Goal: Task Accomplishment & Management: Use online tool/utility

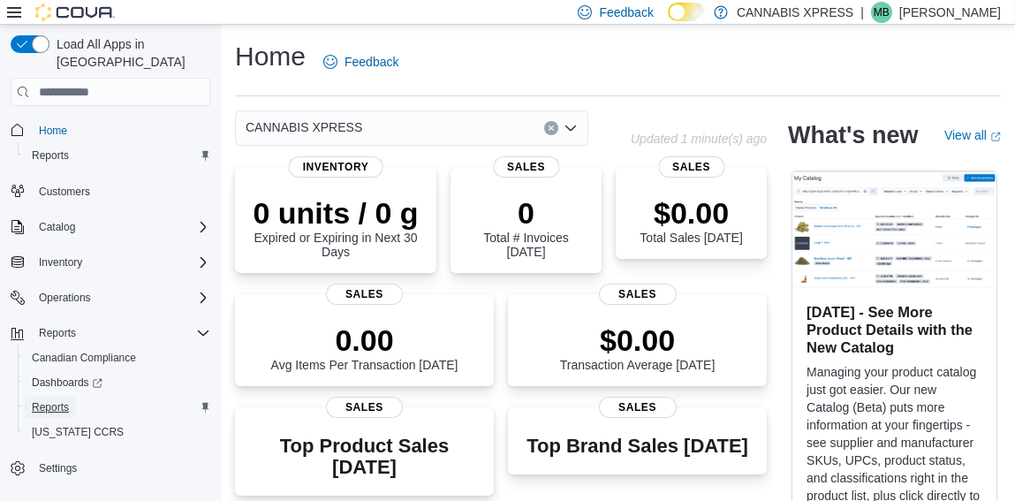
click at [64, 400] on span "Reports" at bounding box center [50, 407] width 37 height 14
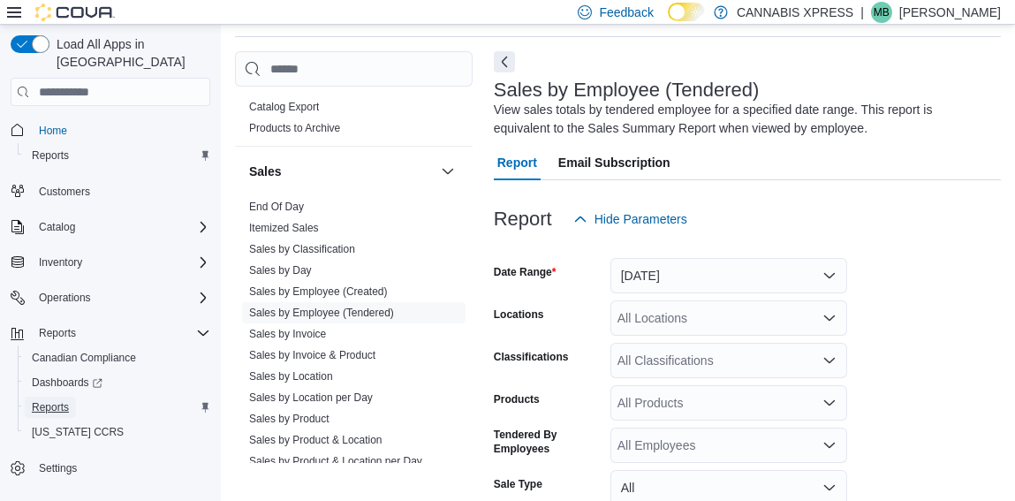
scroll to position [1175, 0]
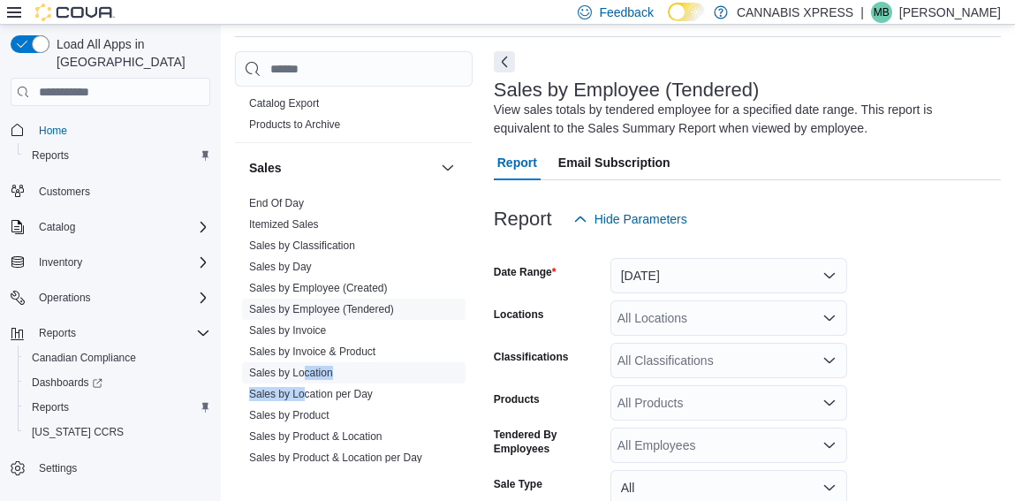
drag, startPoint x: 306, startPoint y: 381, endPoint x: 305, endPoint y: 368, distance: 12.4
click at [305, 368] on ul "End Of Day Itemized Sales Sales by Classification Sales by Day Sales by Employe…" at bounding box center [354, 341] width 224 height 297
click at [305, 368] on link "Sales by Location" at bounding box center [291, 373] width 84 height 12
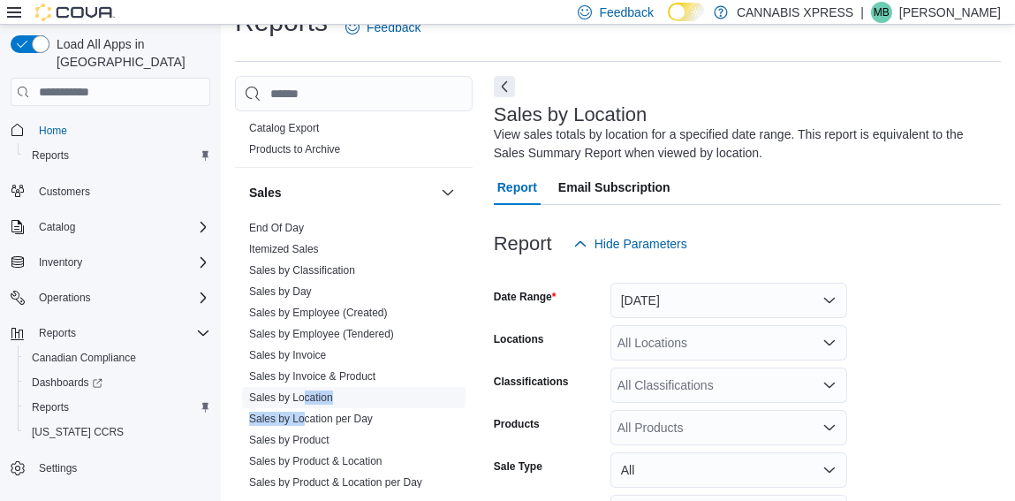
scroll to position [59, 0]
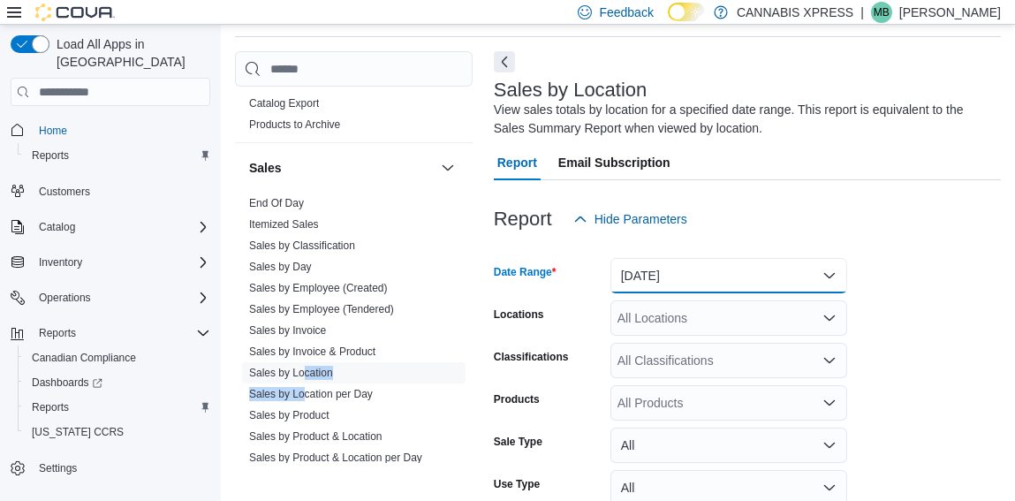
click at [684, 271] on button "Yesterday" at bounding box center [729, 275] width 237 height 35
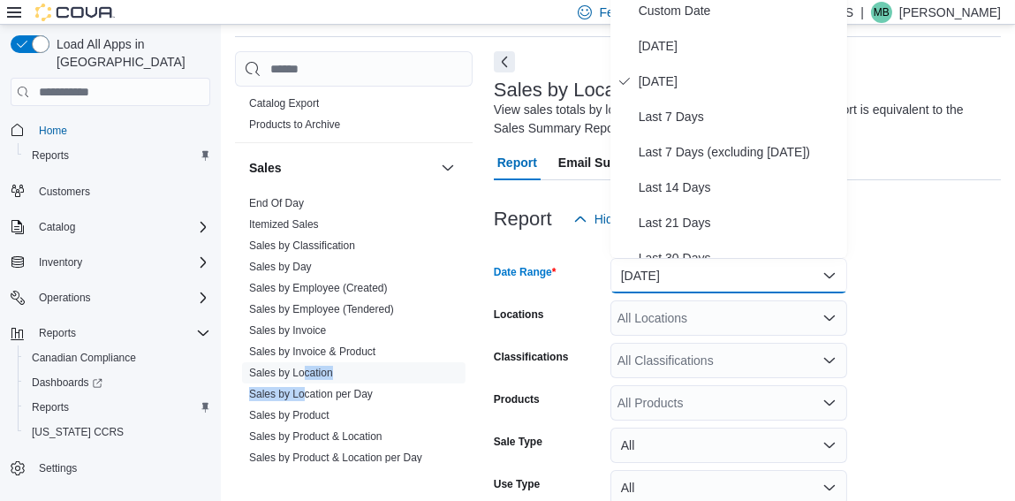
scroll to position [52, 0]
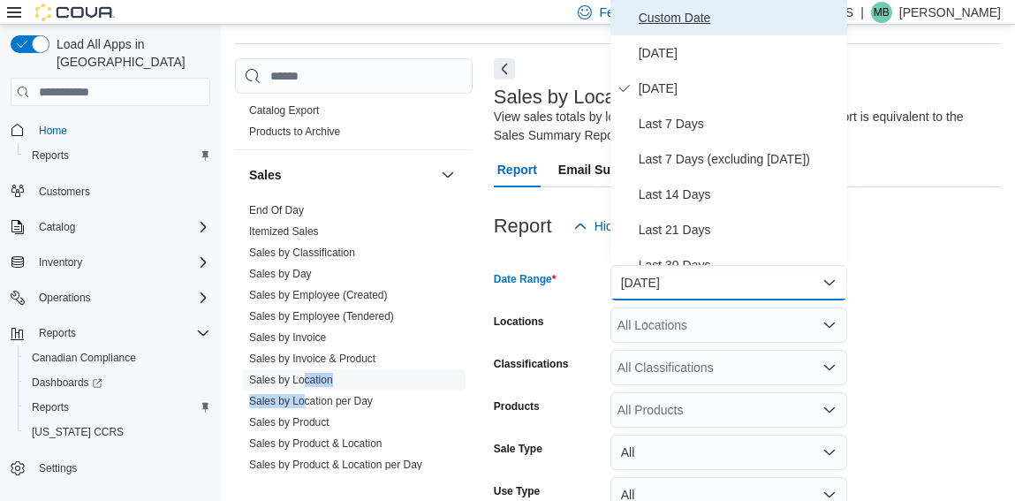
click at [683, 20] on span "Custom Date" at bounding box center [739, 17] width 201 height 21
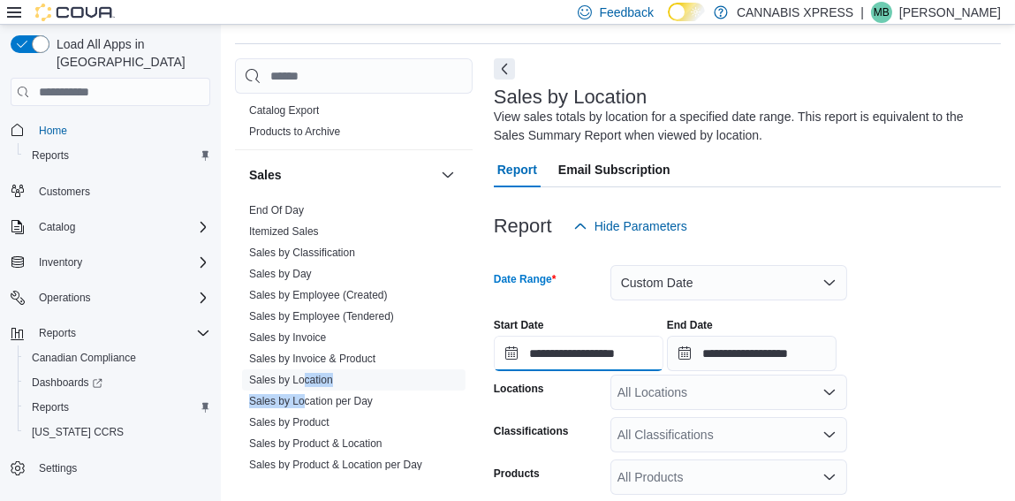
click at [602, 356] on input "**********" at bounding box center [579, 353] width 170 height 35
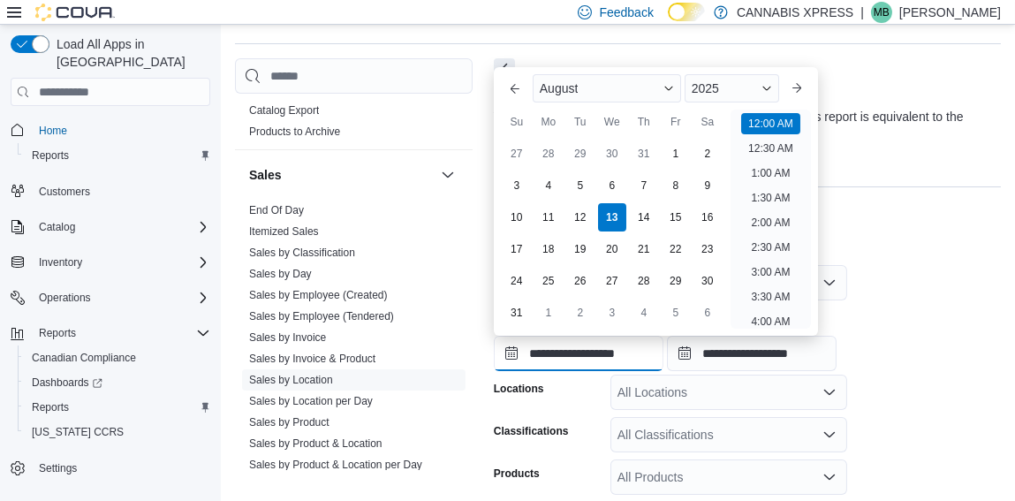
scroll to position [54, 0]
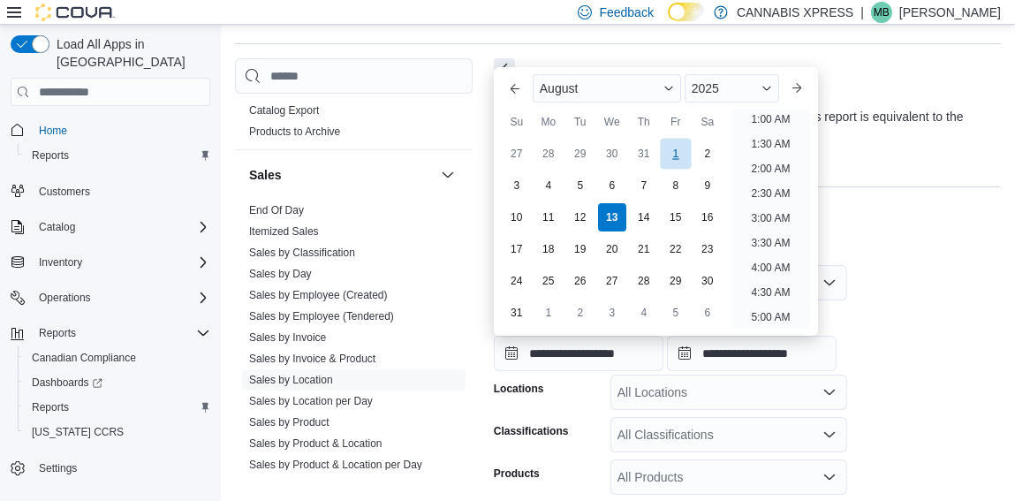
click at [674, 155] on div "1" at bounding box center [675, 154] width 31 height 31
type input "**********"
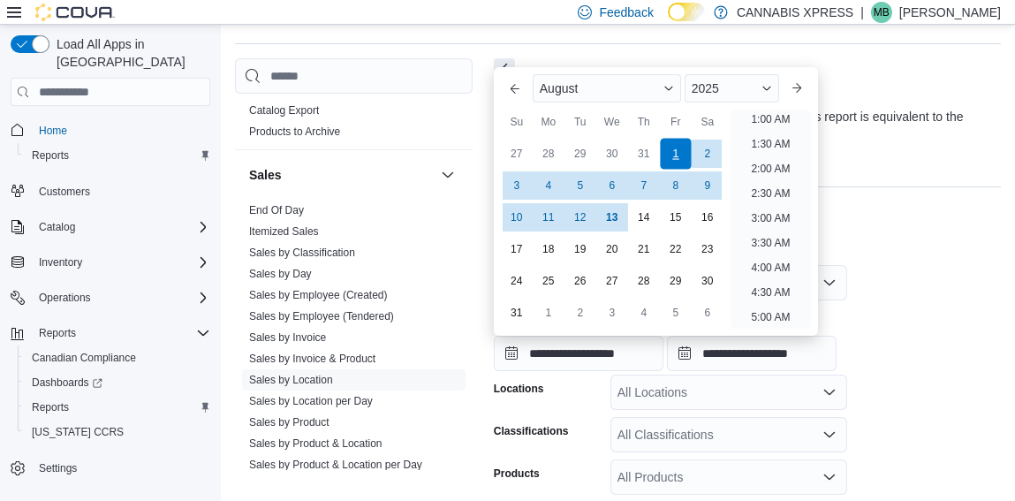
scroll to position [4, 0]
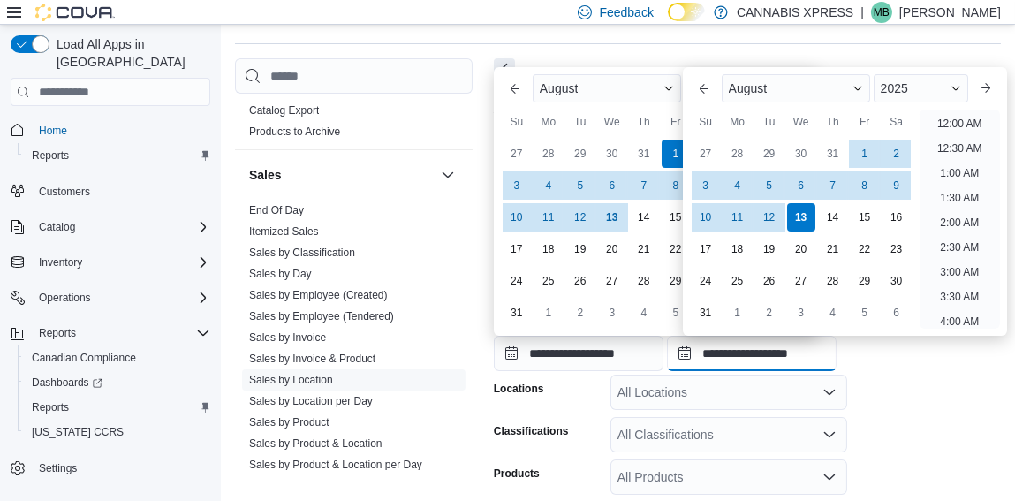
click at [780, 351] on input "**********" at bounding box center [752, 353] width 170 height 35
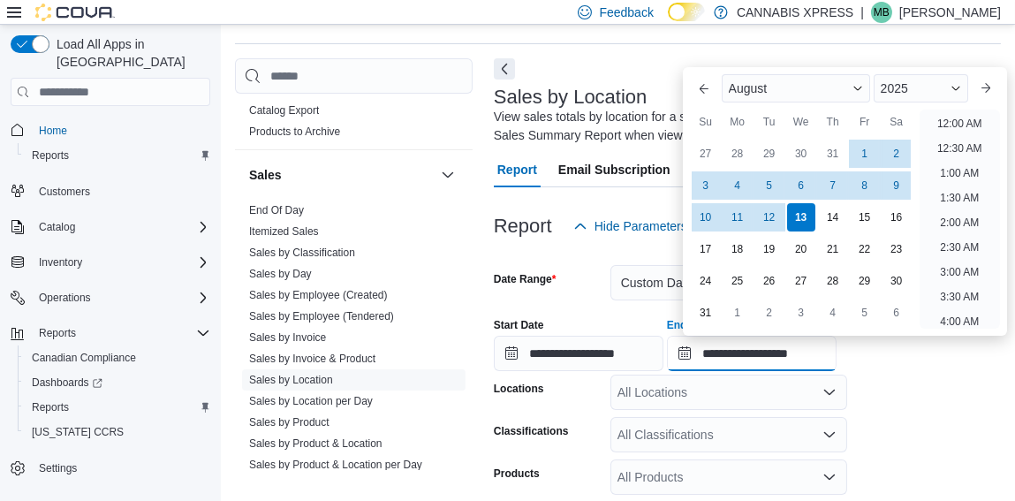
scroll to position [971, 0]
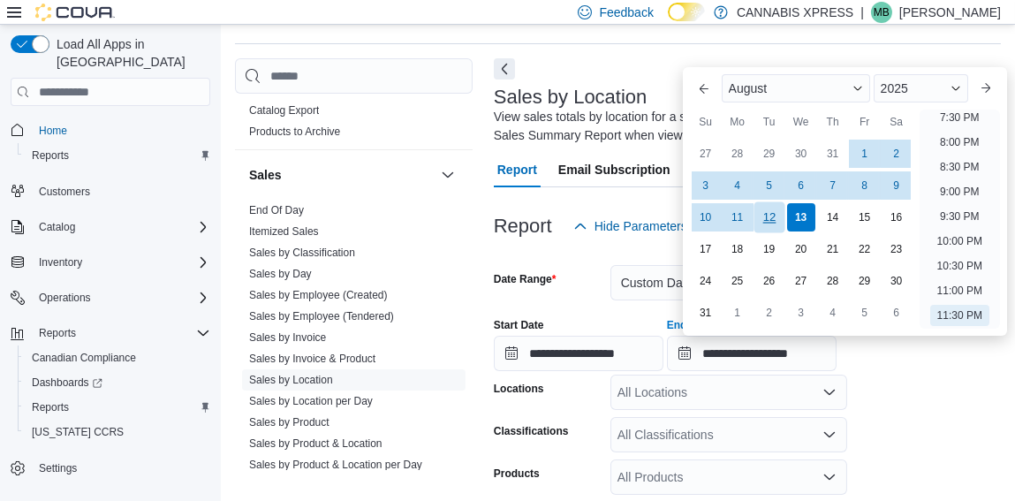
click at [773, 218] on div "12" at bounding box center [769, 217] width 31 height 31
type input "**********"
click at [930, 389] on form "**********" at bounding box center [747, 458] width 507 height 428
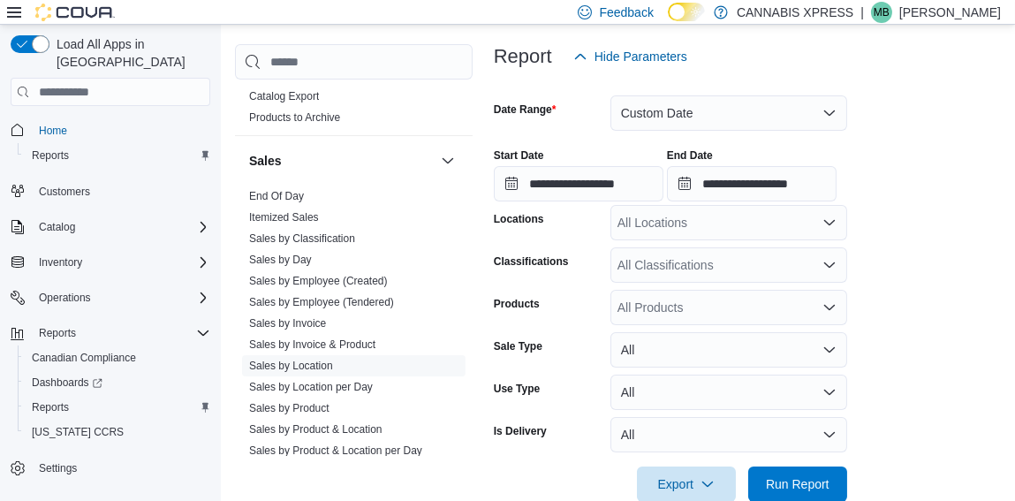
scroll to position [258, 0]
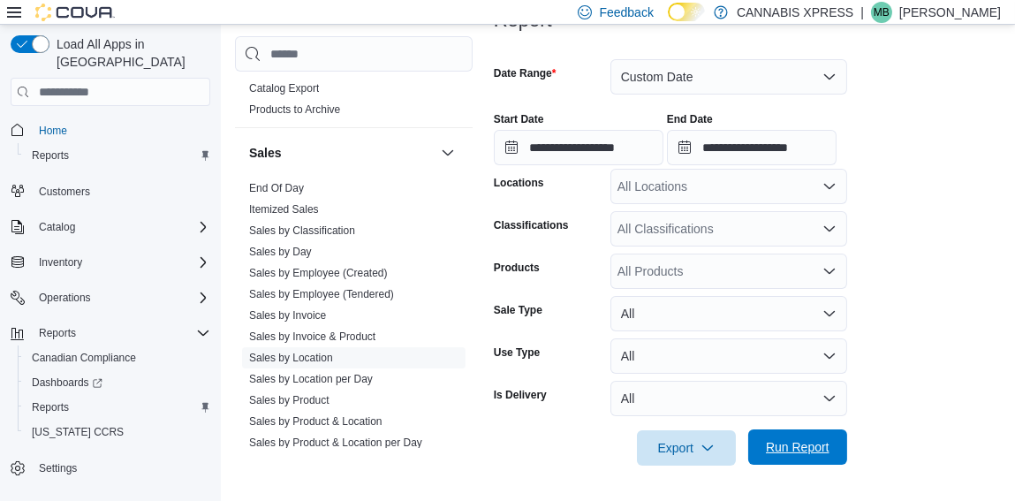
click at [809, 447] on span "Run Report" at bounding box center [798, 447] width 64 height 18
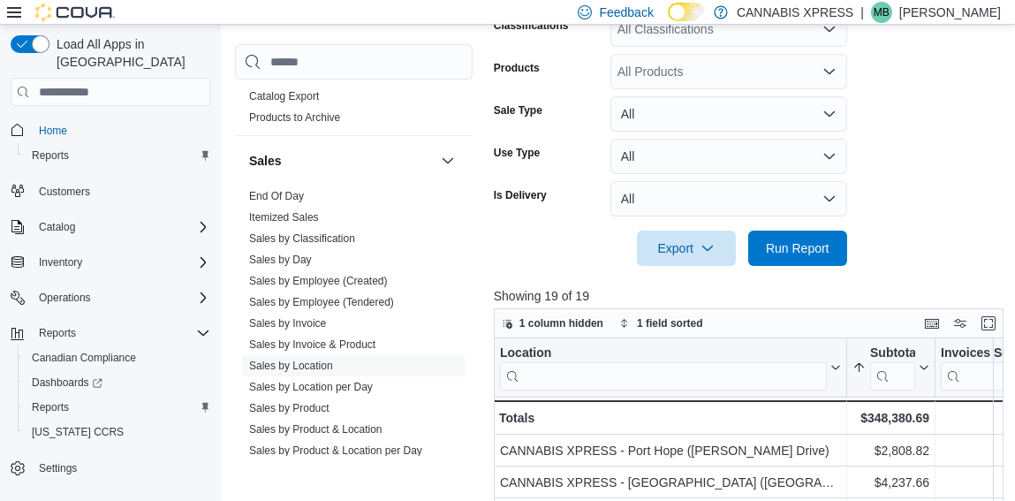
scroll to position [459, 0]
click at [993, 319] on button "Enter fullscreen" at bounding box center [988, 321] width 21 height 21
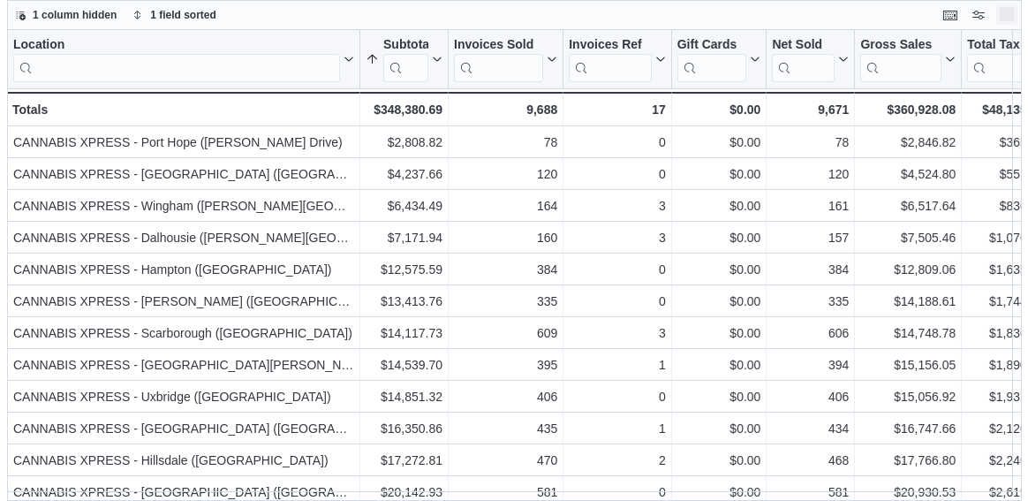
scroll to position [0, 0]
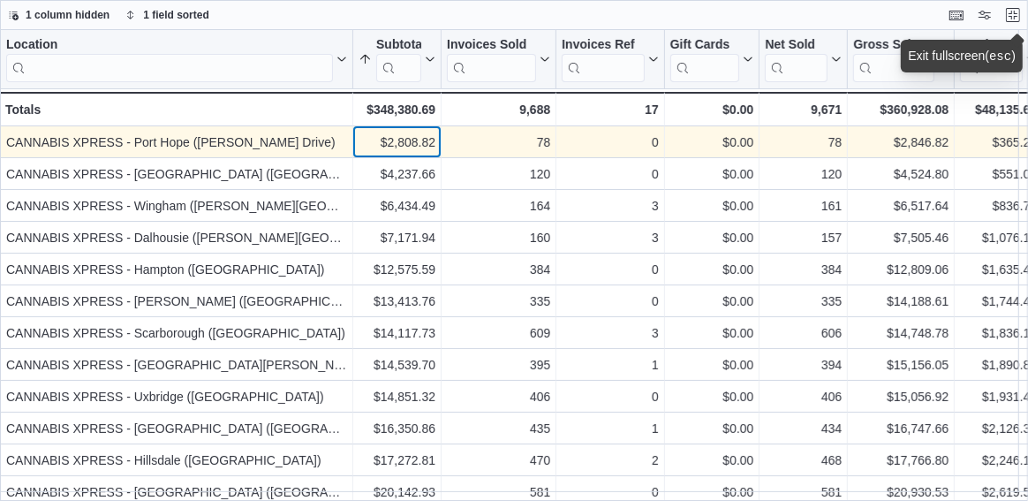
click at [436, 151] on div "$2,808.82 - Subtotal, column 2, row 1" at bounding box center [397, 142] width 88 height 32
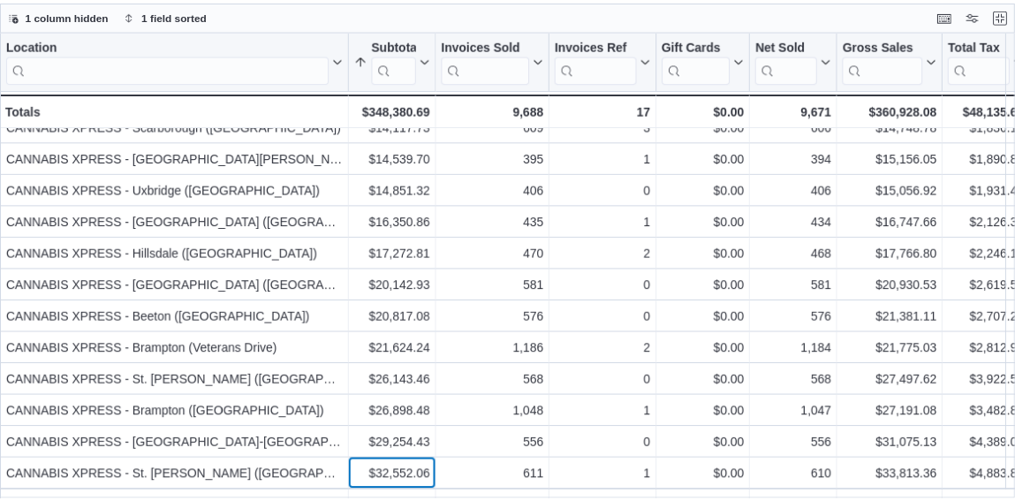
scroll to position [238, 0]
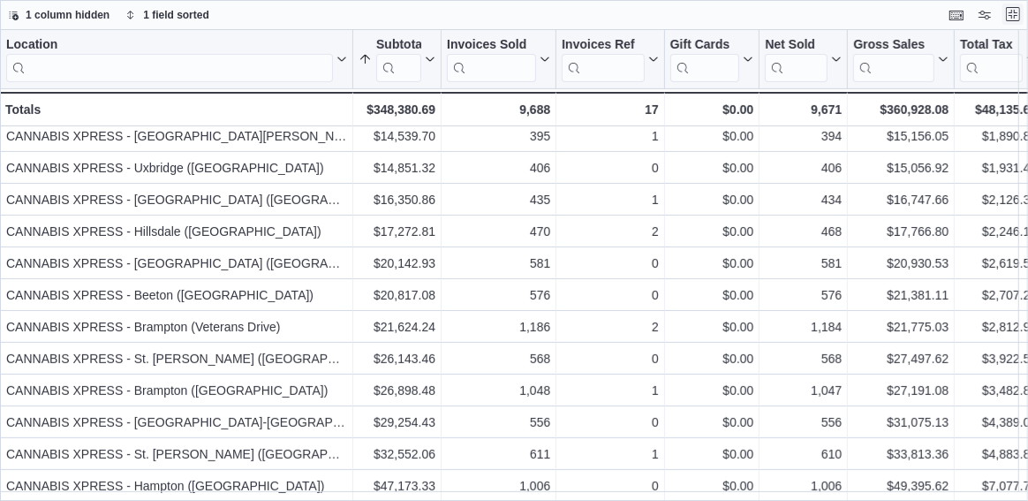
click at [1019, 16] on button "Exit fullscreen" at bounding box center [1013, 14] width 21 height 21
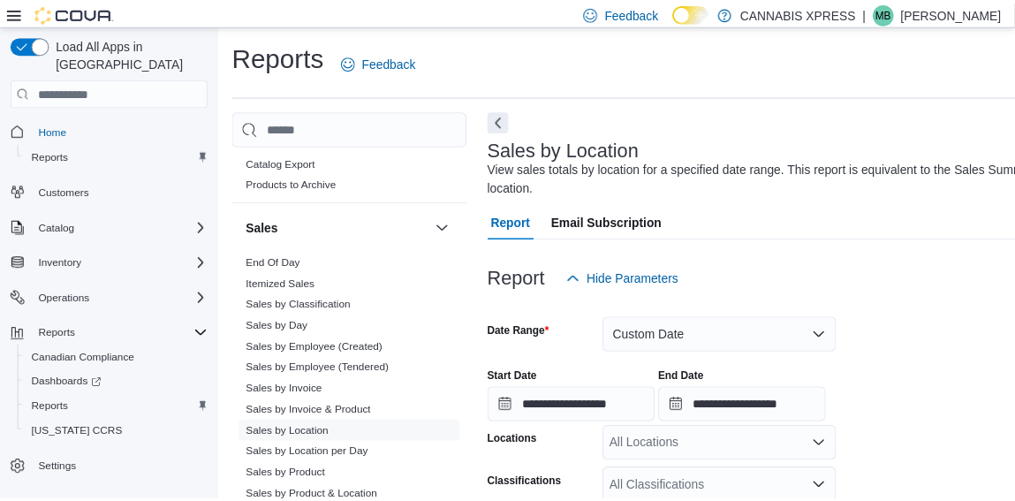
scroll to position [271, 0]
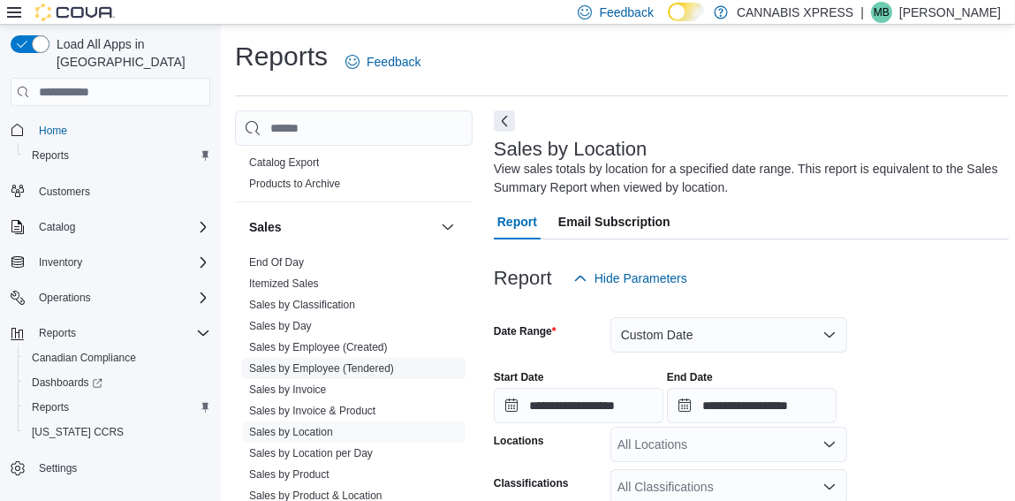
click at [356, 362] on link "Sales by Employee (Tendered)" at bounding box center [321, 368] width 145 height 12
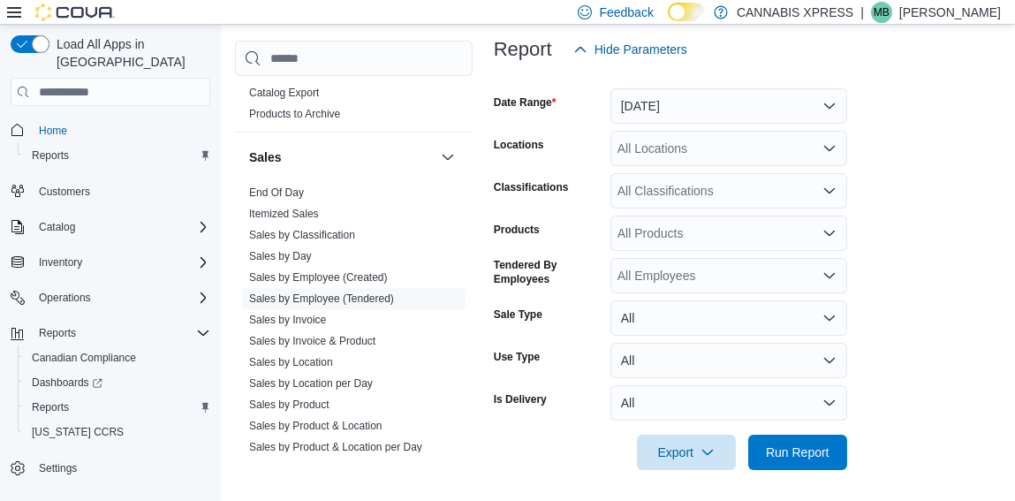
scroll to position [232, 0]
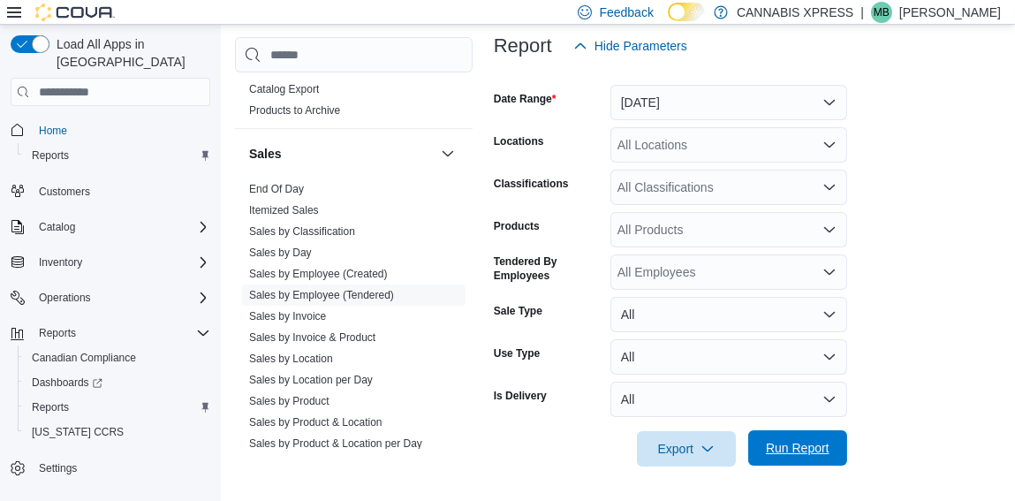
click at [794, 449] on span "Run Report" at bounding box center [798, 448] width 64 height 18
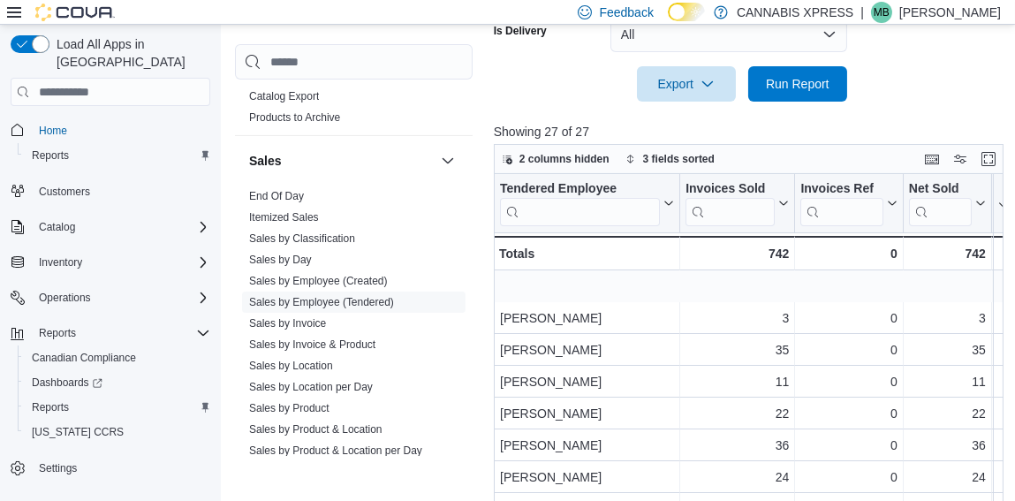
scroll to position [94, 0]
click at [998, 163] on button "Enter fullscreen" at bounding box center [988, 158] width 21 height 21
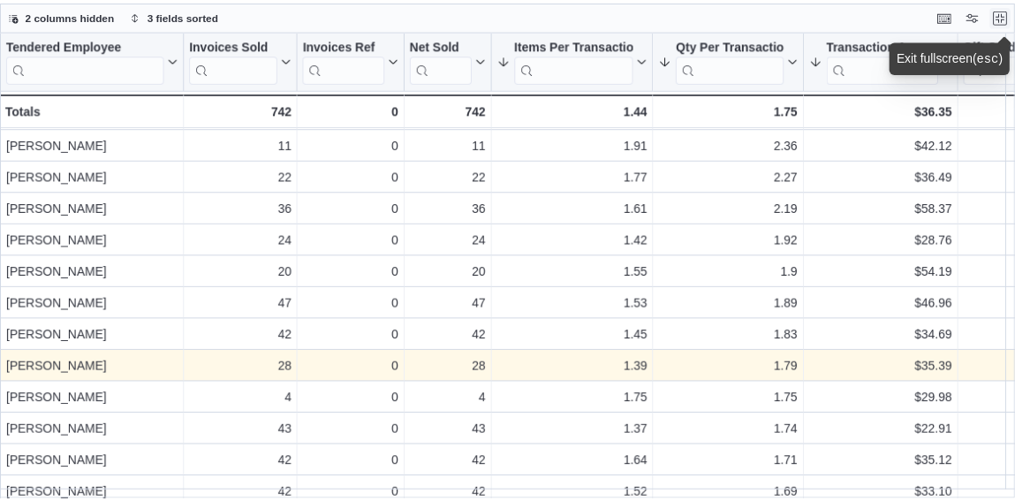
scroll to position [0, 0]
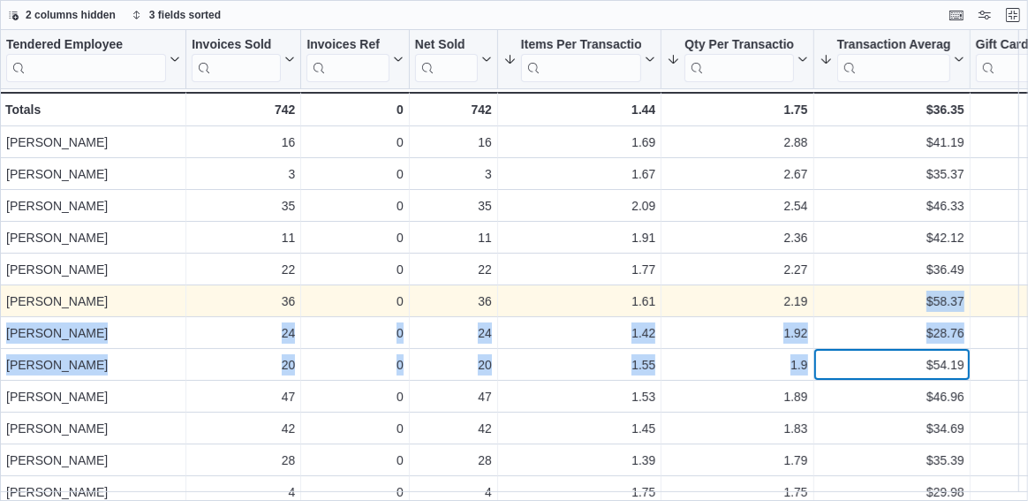
drag, startPoint x: 836, startPoint y: 358, endPoint x: 816, endPoint y: 297, distance: 64.3
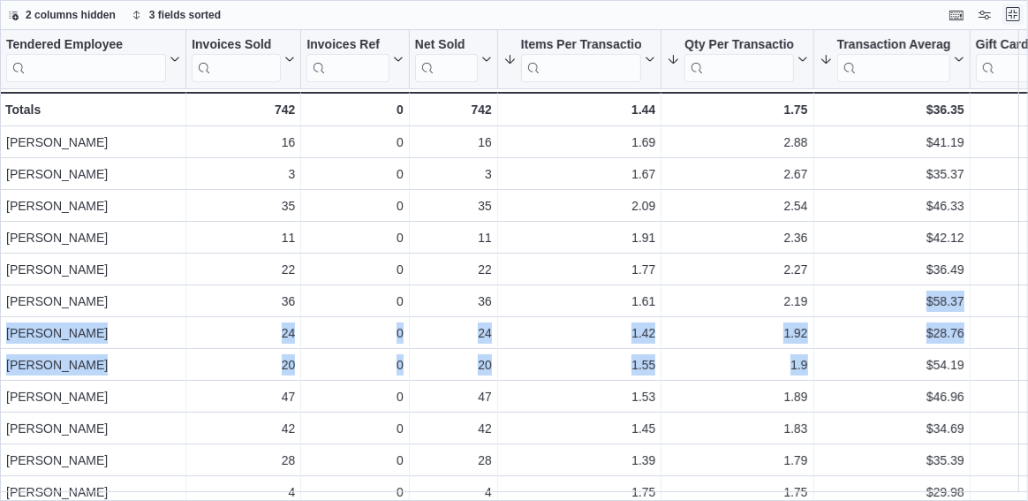
click at [1013, 14] on button "Exit fullscreen" at bounding box center [1013, 14] width 21 height 21
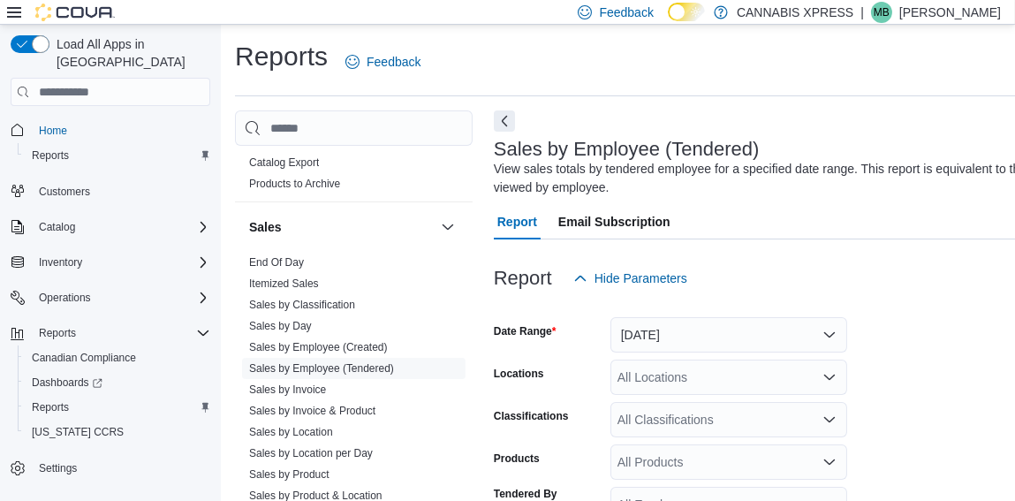
click at [966, 9] on p "Mike Barry" at bounding box center [950, 12] width 102 height 21
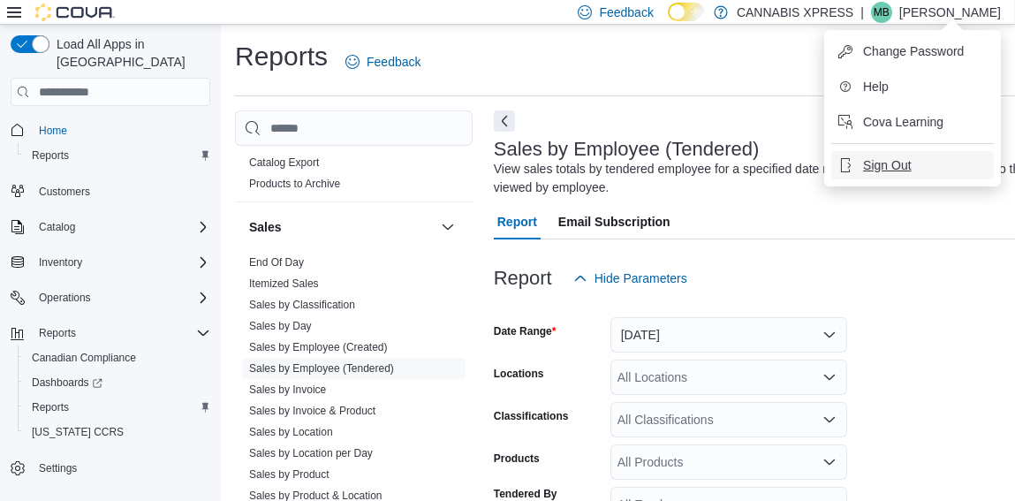
click at [905, 167] on span "Sign Out" at bounding box center [887, 165] width 48 height 18
